Goal: Task Accomplishment & Management: Use online tool/utility

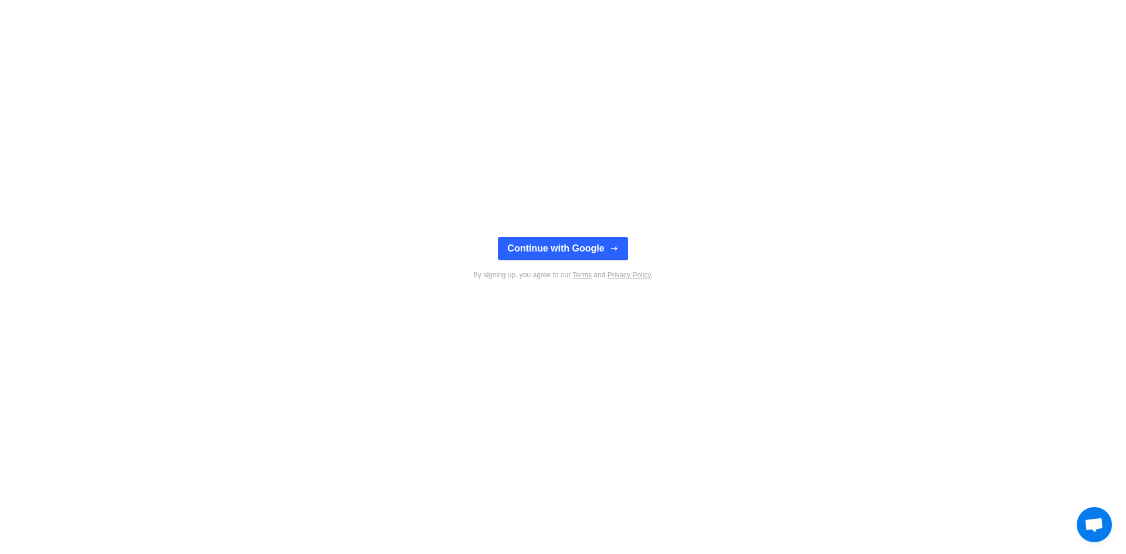
click at [578, 262] on div "Continue with Google By signing up, you agree to our Terms and Privacy Policy ." at bounding box center [563, 277] width 1126 height 554
click at [573, 249] on button "Continue with Google" at bounding box center [563, 248] width 130 height 23
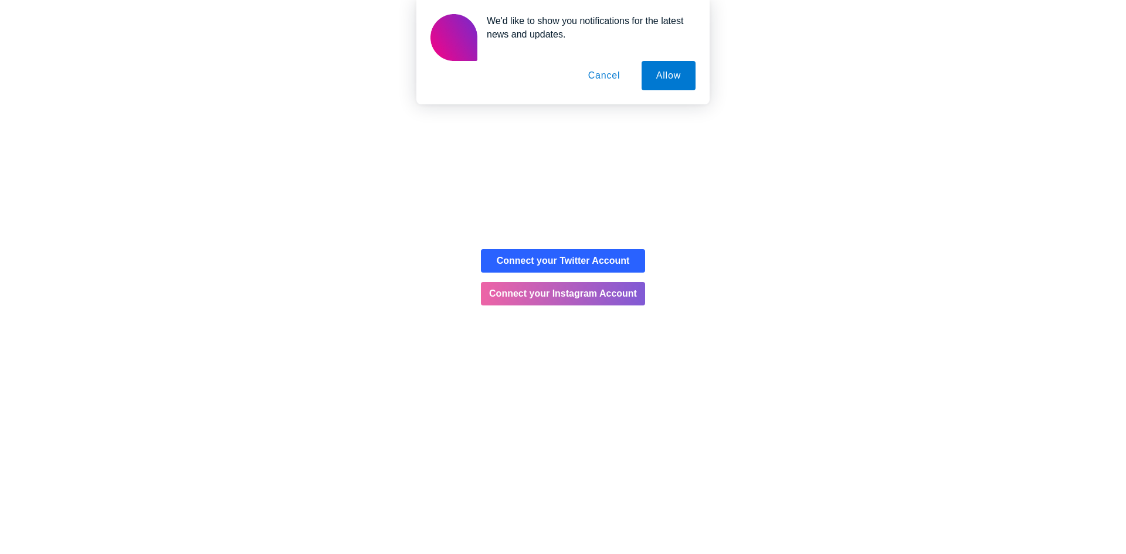
click at [617, 80] on button "Cancel" at bounding box center [605, 75] width 62 height 29
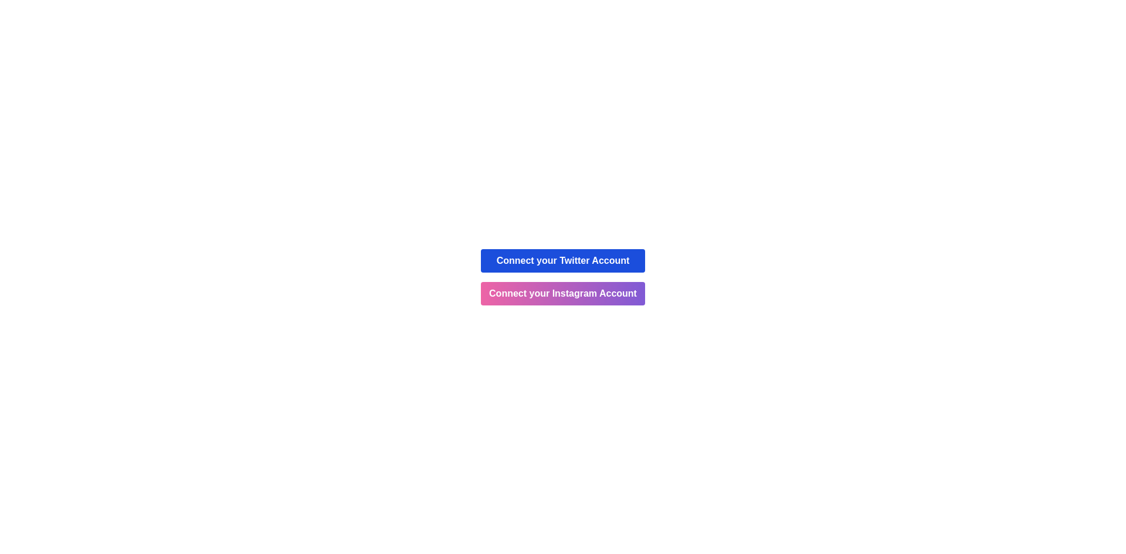
click at [576, 266] on button "Connect your Twitter Account" at bounding box center [563, 260] width 164 height 23
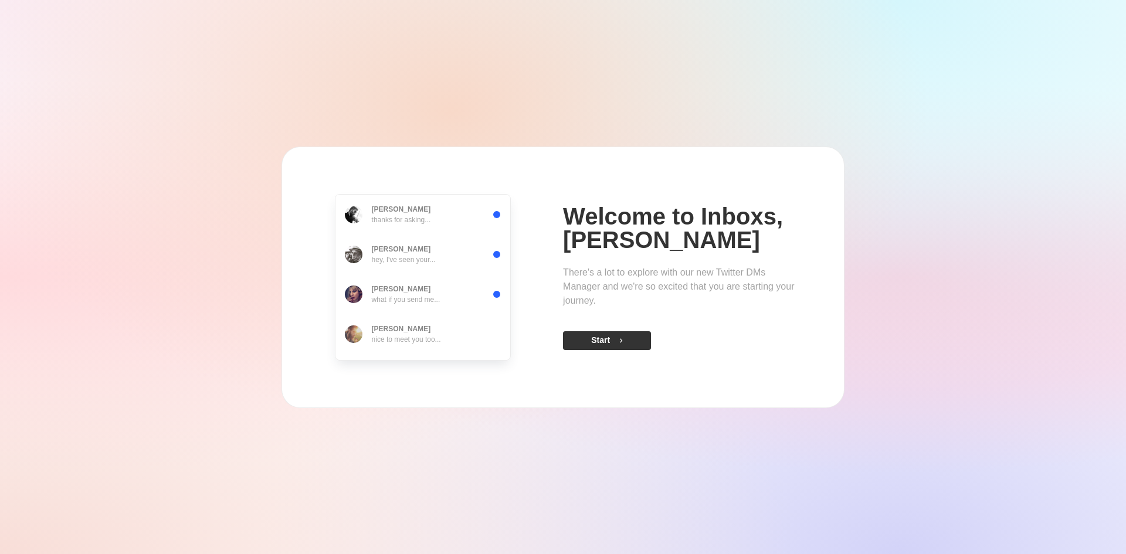
click at [610, 343] on button "Start" at bounding box center [607, 340] width 88 height 19
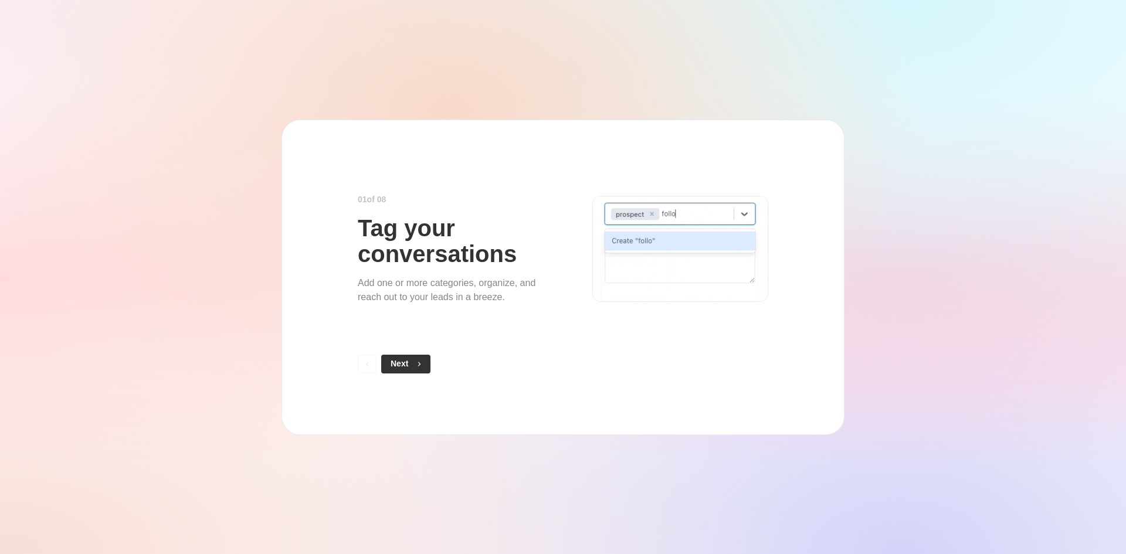
click at [393, 364] on button "Next" at bounding box center [405, 364] width 49 height 19
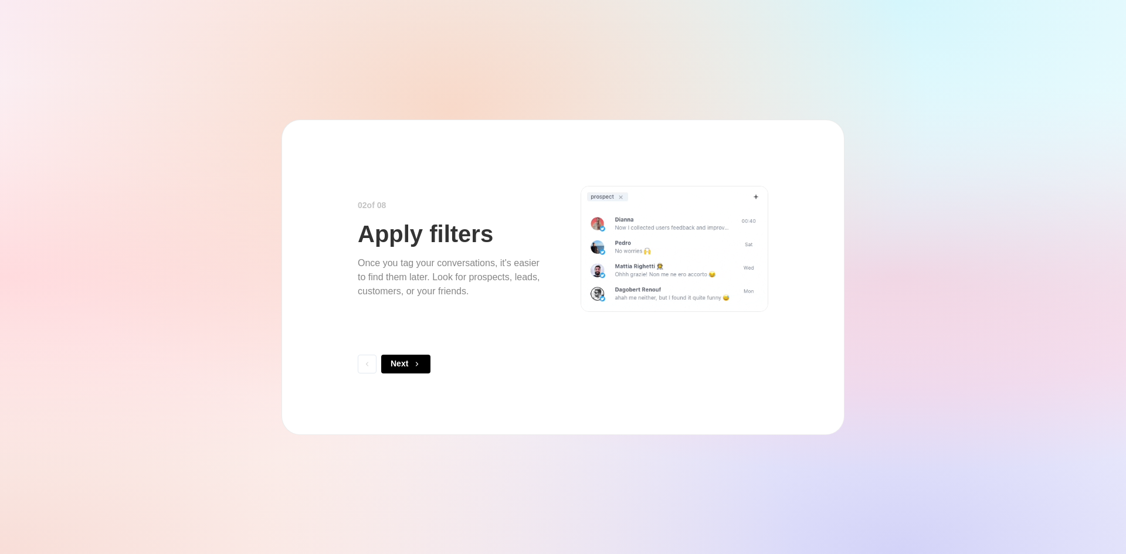
click at [393, 364] on button "Next" at bounding box center [405, 364] width 49 height 19
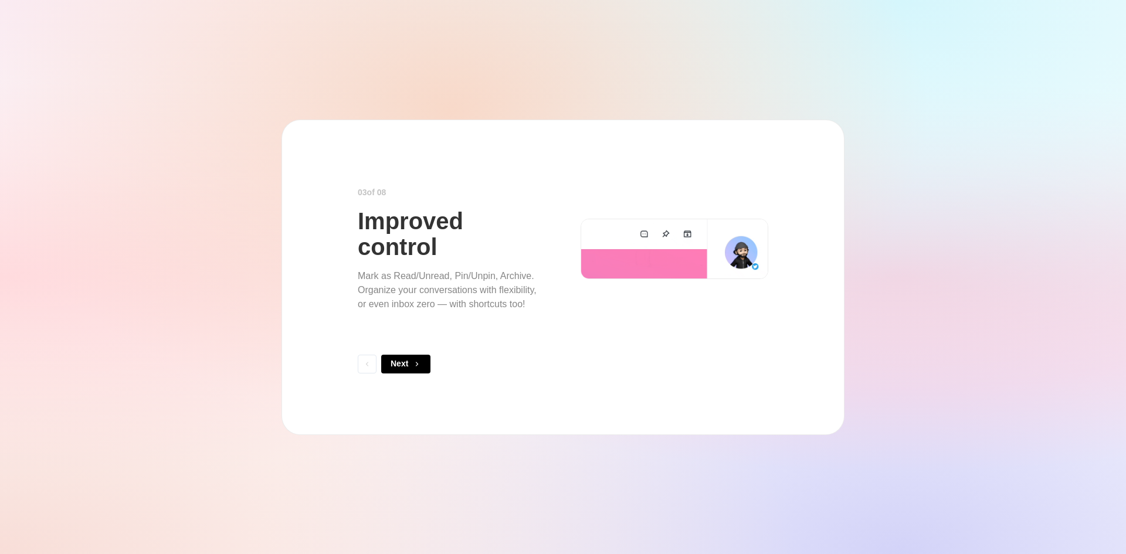
click at [393, 364] on button "Next" at bounding box center [405, 364] width 49 height 19
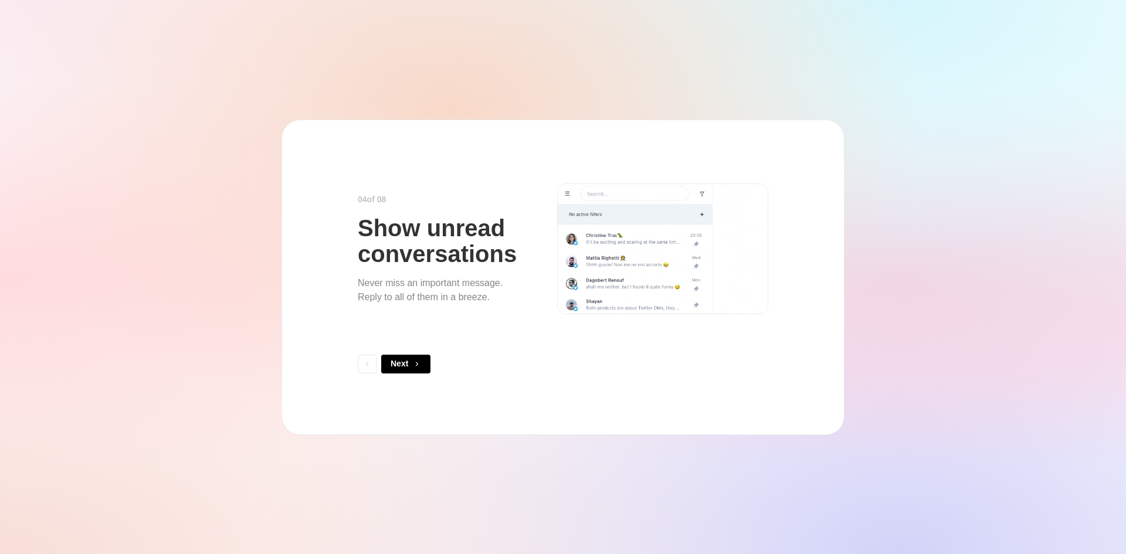
click at [393, 364] on button "Next" at bounding box center [405, 364] width 49 height 19
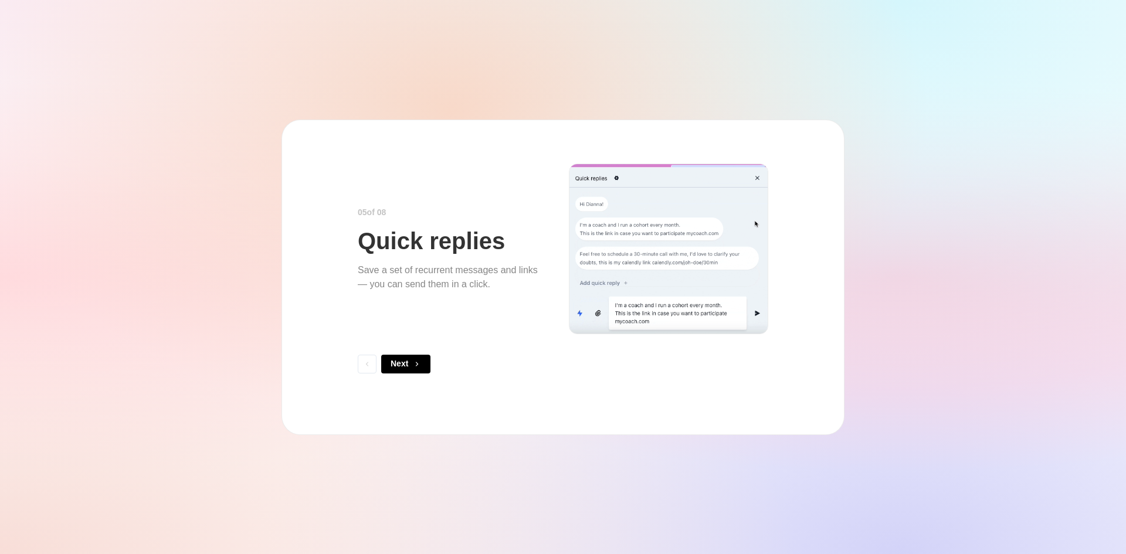
click at [393, 364] on button "Next" at bounding box center [405, 364] width 49 height 19
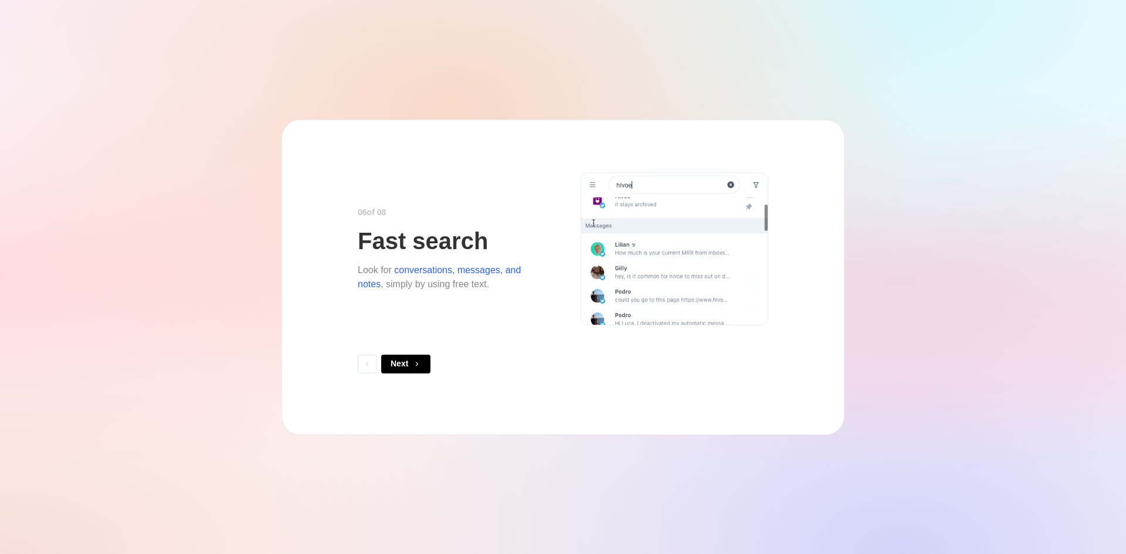
click at [393, 364] on button "Next" at bounding box center [405, 364] width 49 height 19
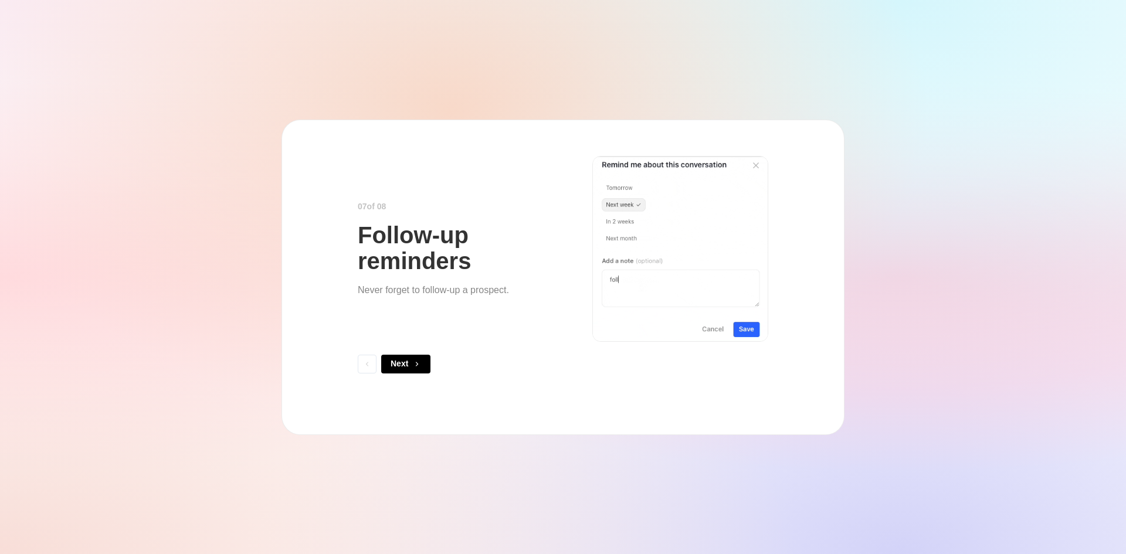
click at [393, 364] on button "Next" at bounding box center [405, 364] width 49 height 19
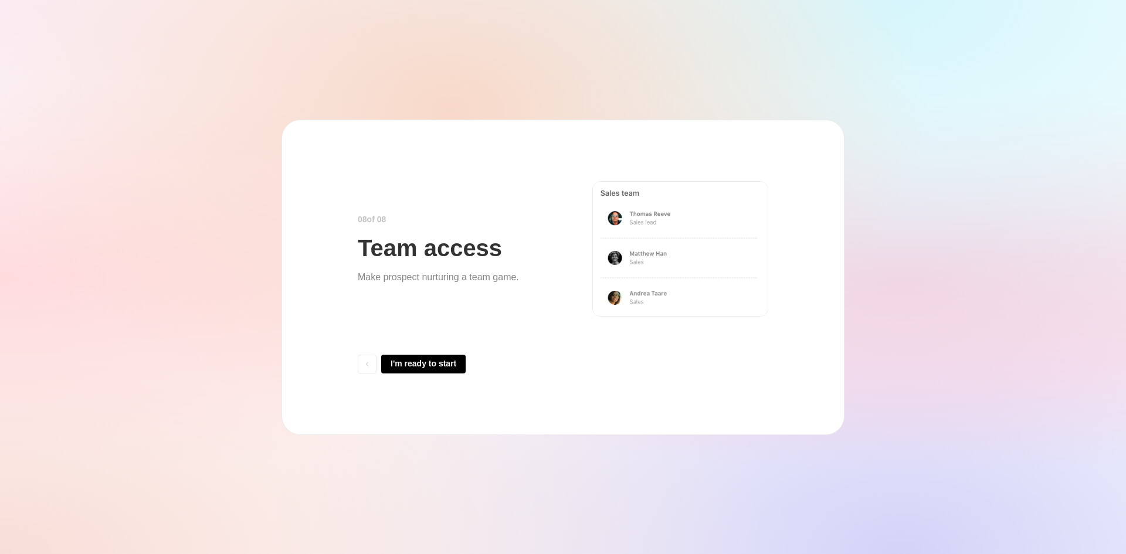
click at [393, 364] on button "I'm ready to start" at bounding box center [423, 364] width 84 height 19
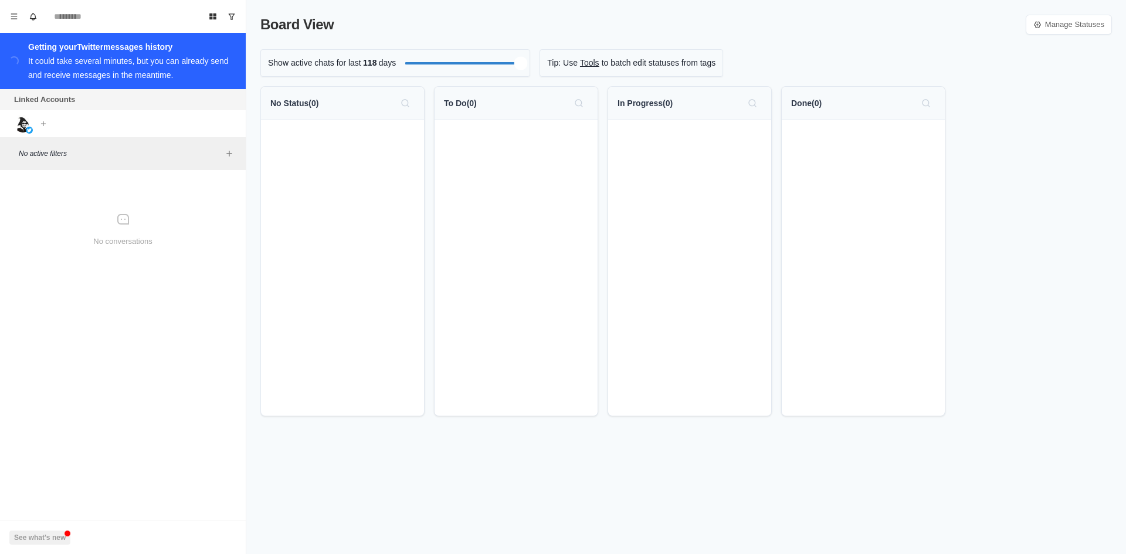
click at [519, 48] on div "Board View Manage Statuses Show active chats for last 118 days Tip: Use Tools t…" at bounding box center [686, 277] width 880 height 554
